Goal: Information Seeking & Learning: Learn about a topic

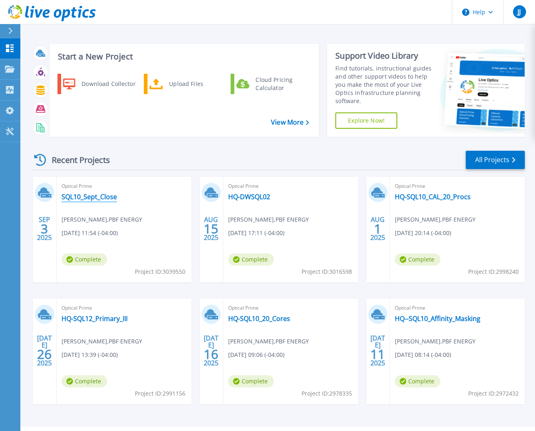
click at [95, 199] on link "SQL10_Sept_Close" at bounding box center [89, 197] width 55 height 8
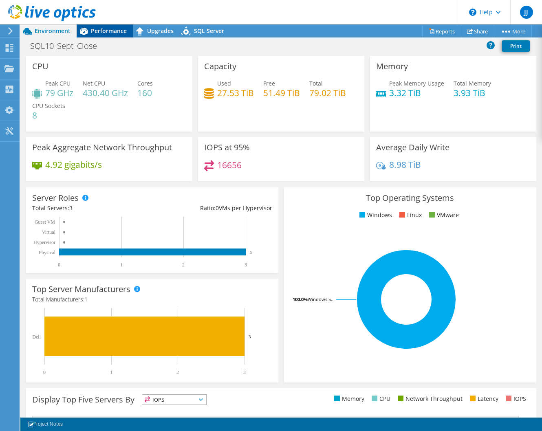
click at [101, 34] on span "Performance" at bounding box center [109, 31] width 36 height 8
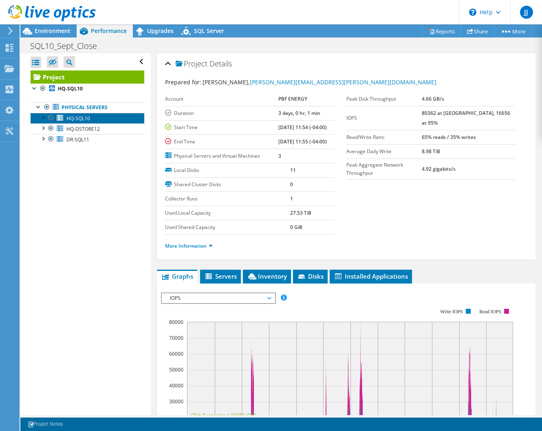
click at [78, 120] on span "HQ-SQL10" at bounding box center [78, 118] width 24 height 7
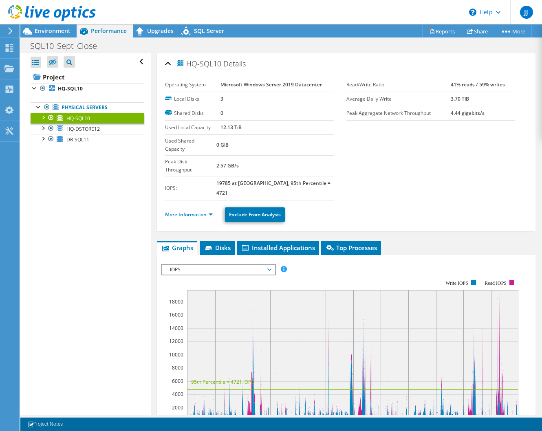
click at [42, 119] on div at bounding box center [43, 117] width 8 height 8
click at [259, 265] on span "IOPS" at bounding box center [218, 270] width 105 height 10
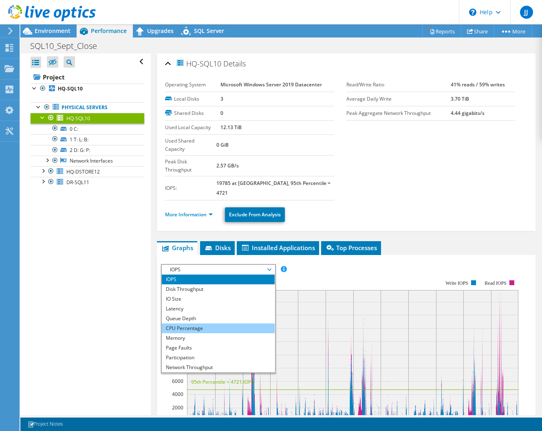
click at [190, 324] on li "CPU Percentage" at bounding box center [218, 329] width 113 height 10
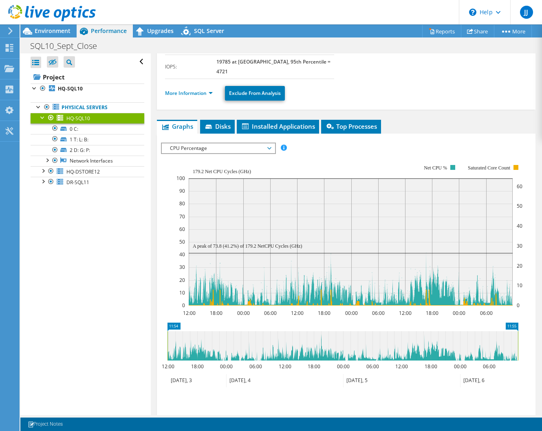
scroll to position [123, 0]
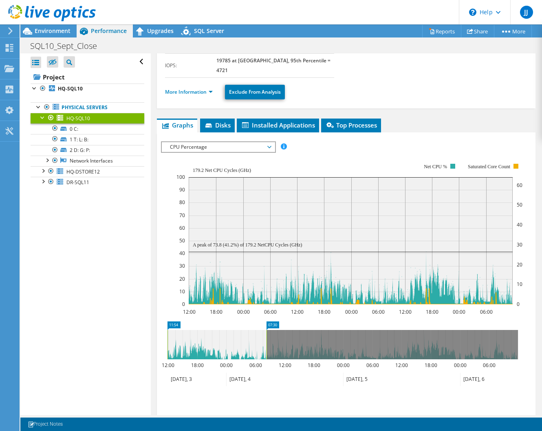
drag, startPoint x: 519, startPoint y: 318, endPoint x: 267, endPoint y: 340, distance: 252.6
click at [267, 340] on icon "11:54 07:30 12:00 18:00 00:00 06:00 12:00 18:00 00:00 06:00 12:00 18:00 00:00 0…" at bounding box center [343, 354] width 364 height 65
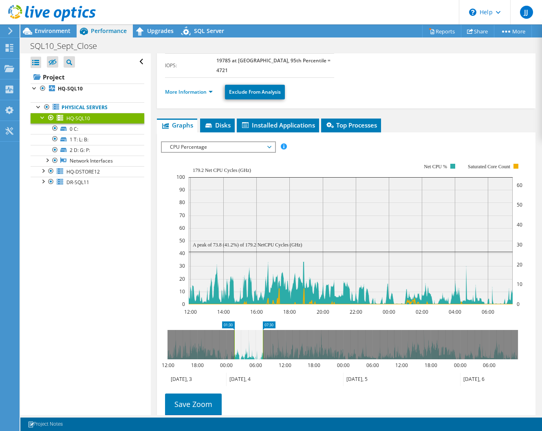
drag, startPoint x: 168, startPoint y: 316, endPoint x: 235, endPoint y: 318, distance: 66.9
click at [235, 330] on rect at bounding box center [234, 344] width 3 height 29
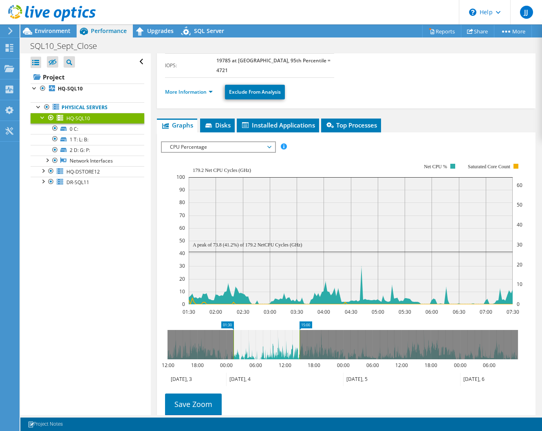
drag, startPoint x: 263, startPoint y: 322, endPoint x: 300, endPoint y: 321, distance: 36.7
click at [300, 330] on rect at bounding box center [299, 344] width 3 height 29
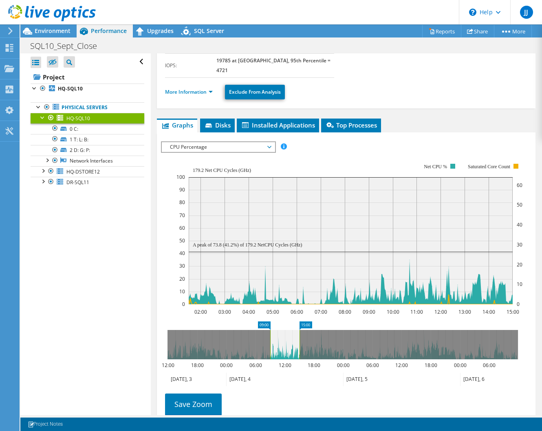
drag, startPoint x: 232, startPoint y: 323, endPoint x: 269, endPoint y: 324, distance: 36.7
click at [269, 330] on rect at bounding box center [270, 344] width 3 height 29
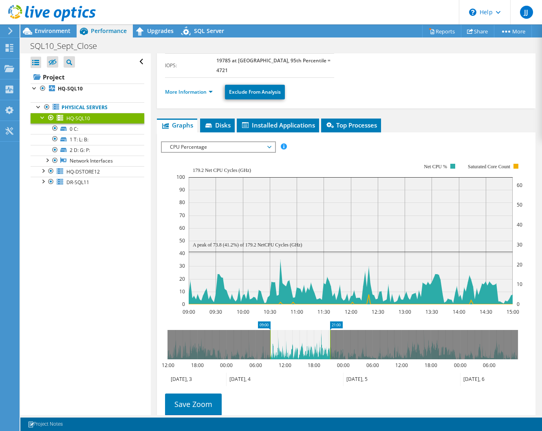
drag, startPoint x: 300, startPoint y: 317, endPoint x: 330, endPoint y: 317, distance: 30.6
click at [330, 330] on rect at bounding box center [330, 344] width 3 height 29
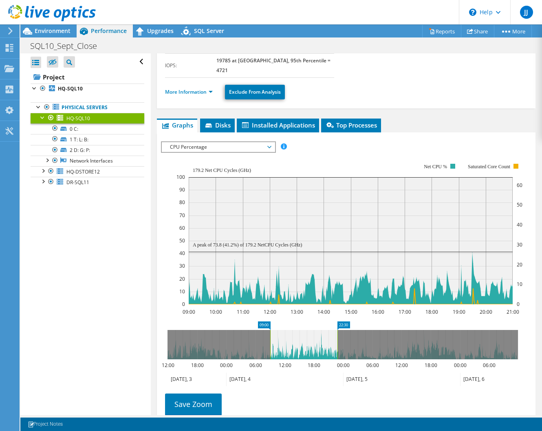
drag, startPoint x: 329, startPoint y: 316, endPoint x: 338, endPoint y: 316, distance: 9.0
click at [338, 330] on rect at bounding box center [337, 344] width 3 height 29
